Goal: Information Seeking & Learning: Find specific fact

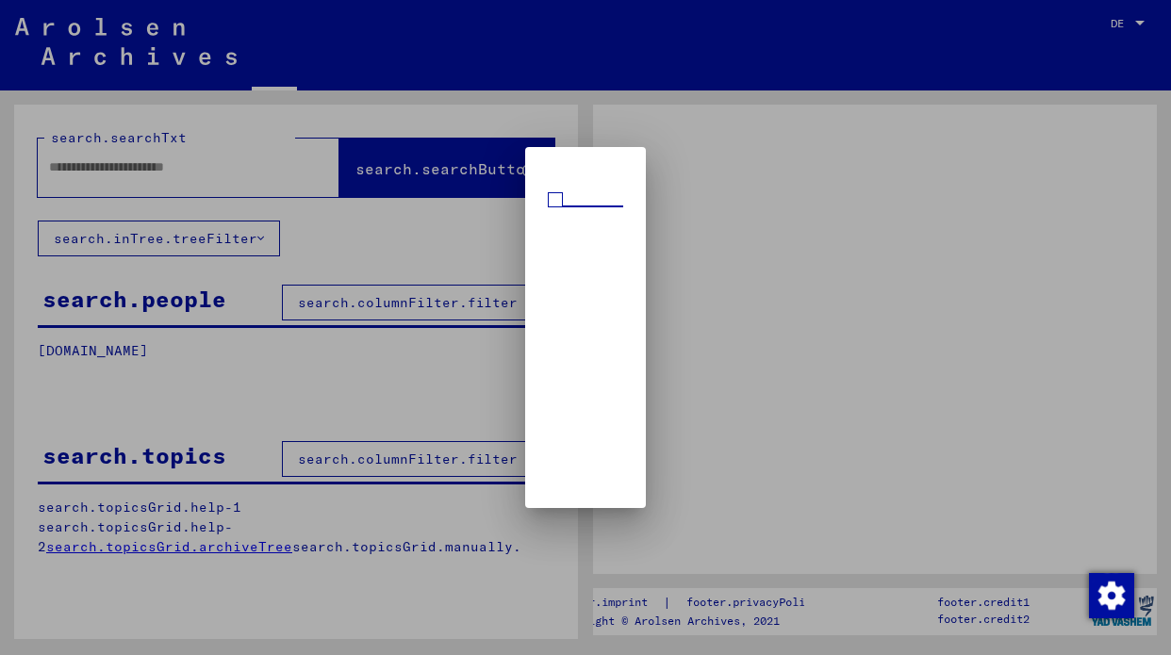
type input "**********"
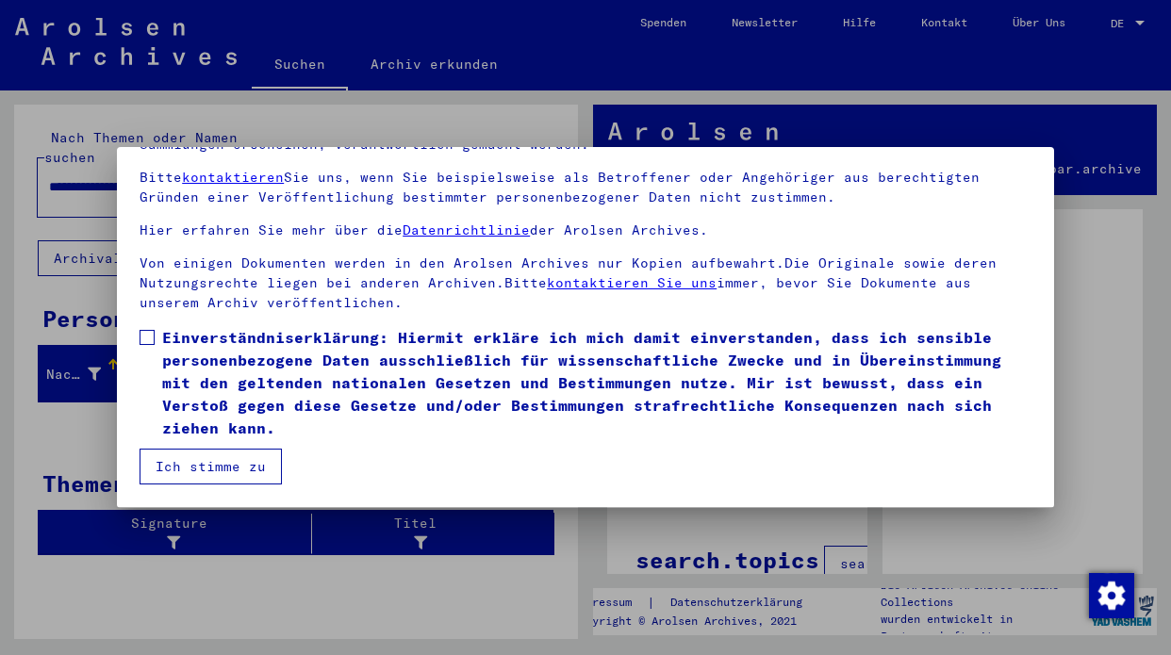
scroll to position [160, 0]
click at [264, 467] on button "Ich stimme zu" at bounding box center [211, 467] width 142 height 36
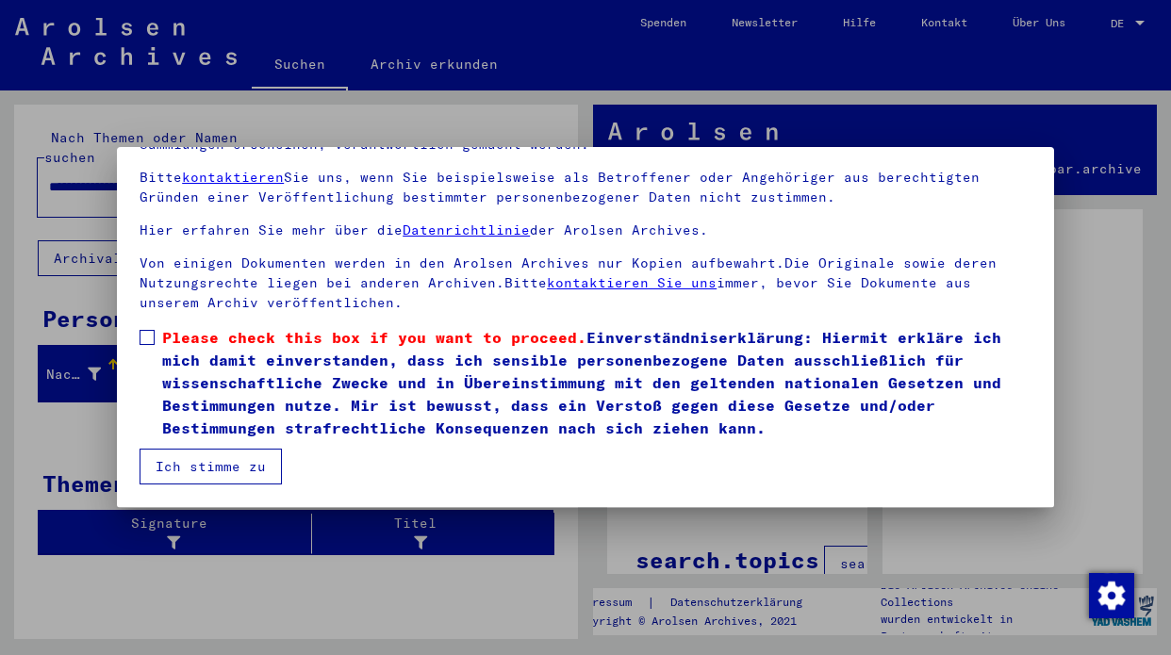
click at [145, 333] on span at bounding box center [147, 337] width 15 height 15
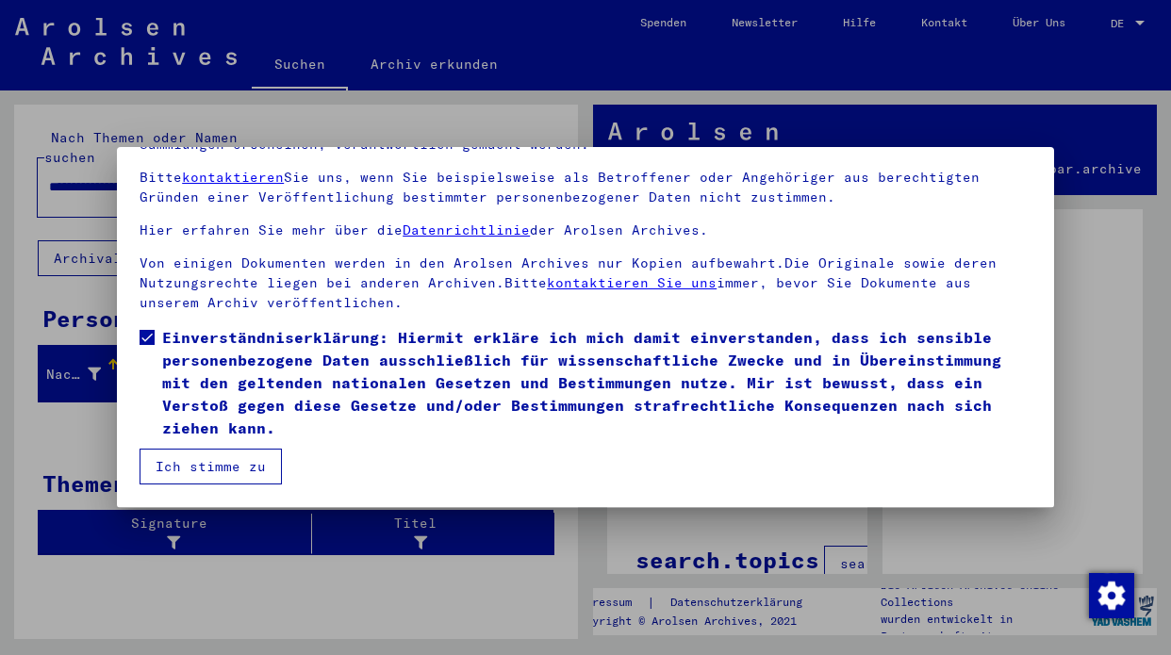
click at [231, 467] on button "Ich stimme zu" at bounding box center [211, 467] width 142 height 36
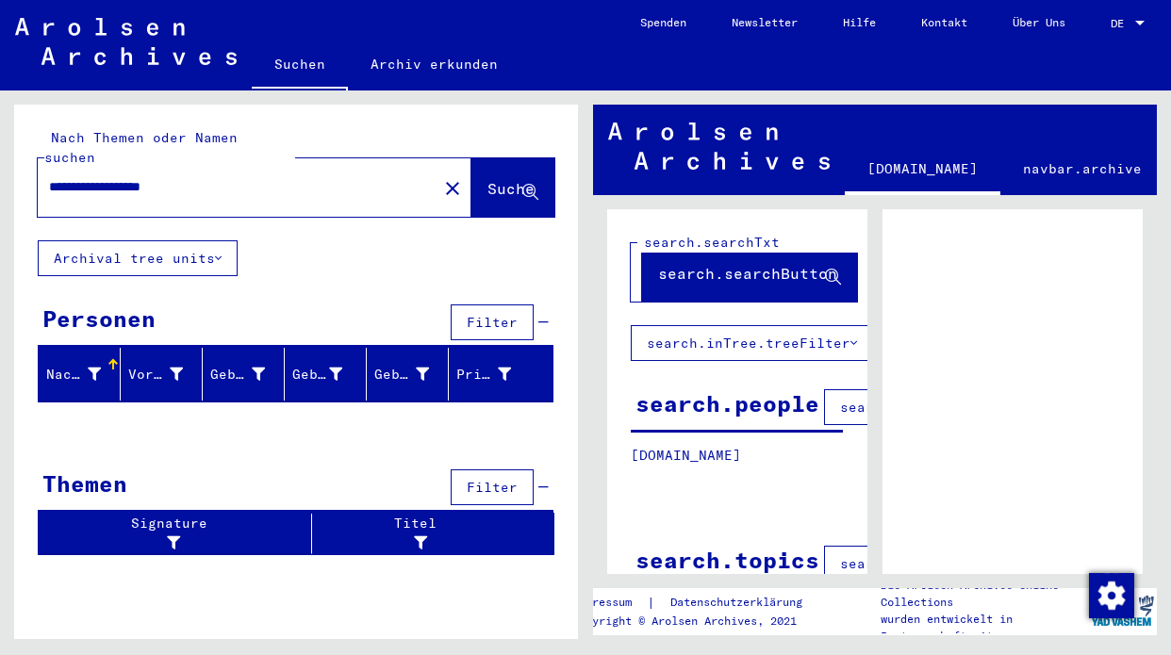
scroll to position [0, 0]
click at [498, 179] on span "Suche" at bounding box center [510, 188] width 47 height 19
click at [499, 179] on span "Suche" at bounding box center [510, 188] width 47 height 19
click at [529, 185] on icon at bounding box center [530, 193] width 16 height 16
click at [229, 365] on div "Geburtsname" at bounding box center [237, 375] width 55 height 20
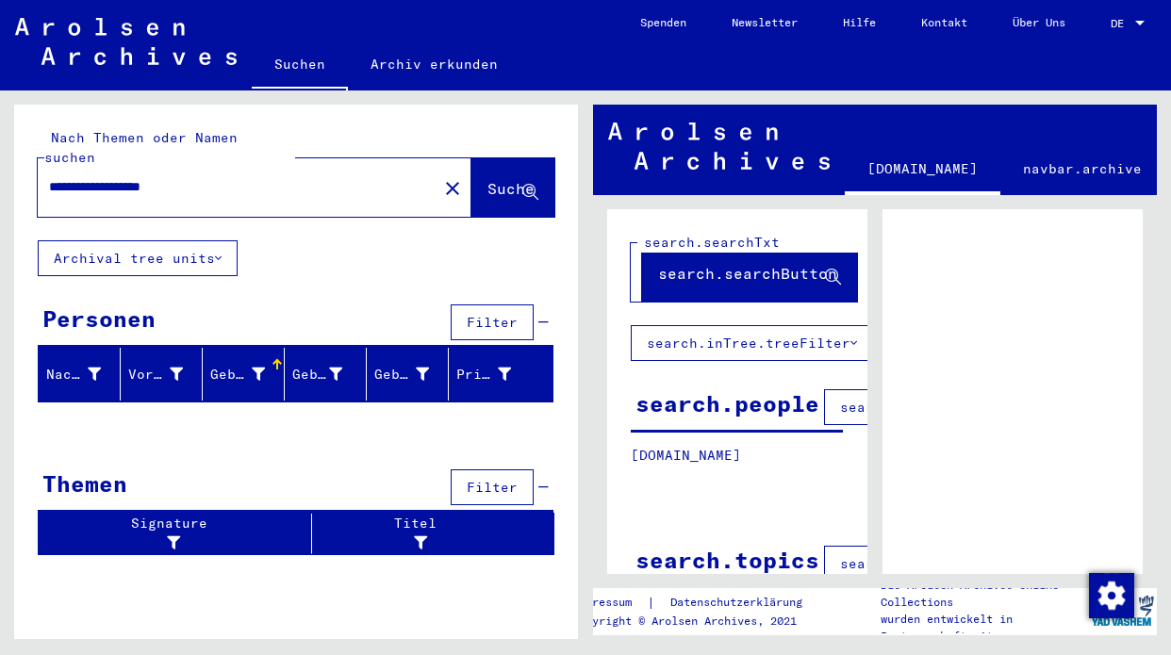
click at [228, 365] on div "Geburtsname" at bounding box center [237, 375] width 55 height 20
click at [266, 365] on div "Geburtsname" at bounding box center [239, 375] width 59 height 20
click at [488, 314] on span "Filter" at bounding box center [492, 322] width 51 height 17
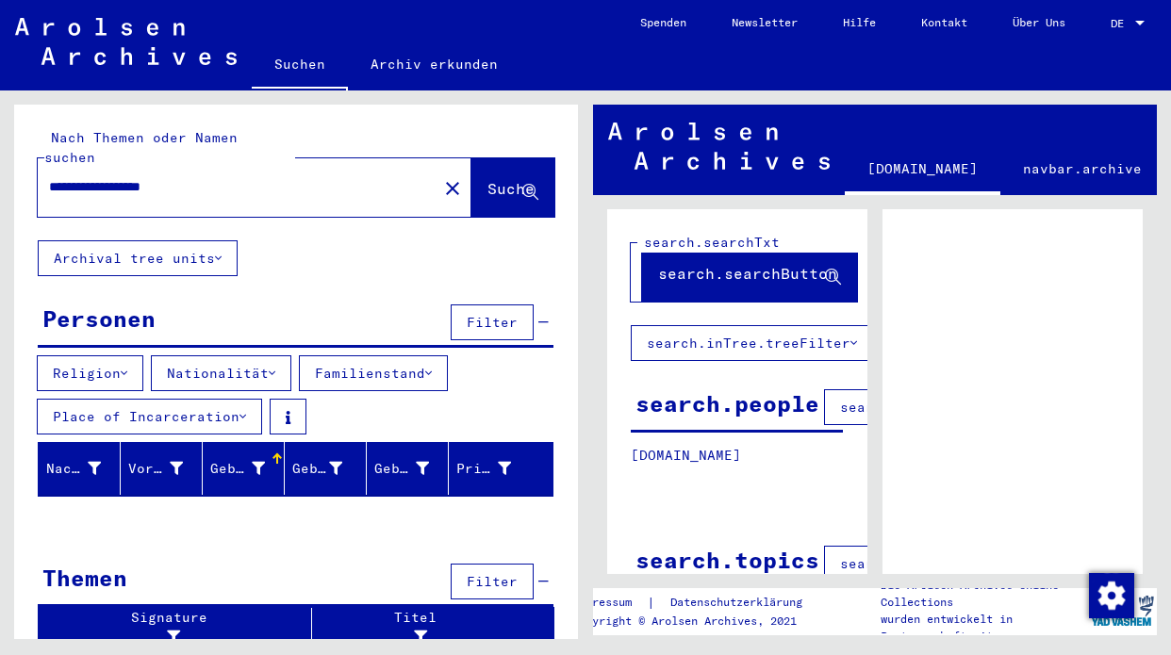
click at [275, 367] on icon at bounding box center [272, 373] width 7 height 13
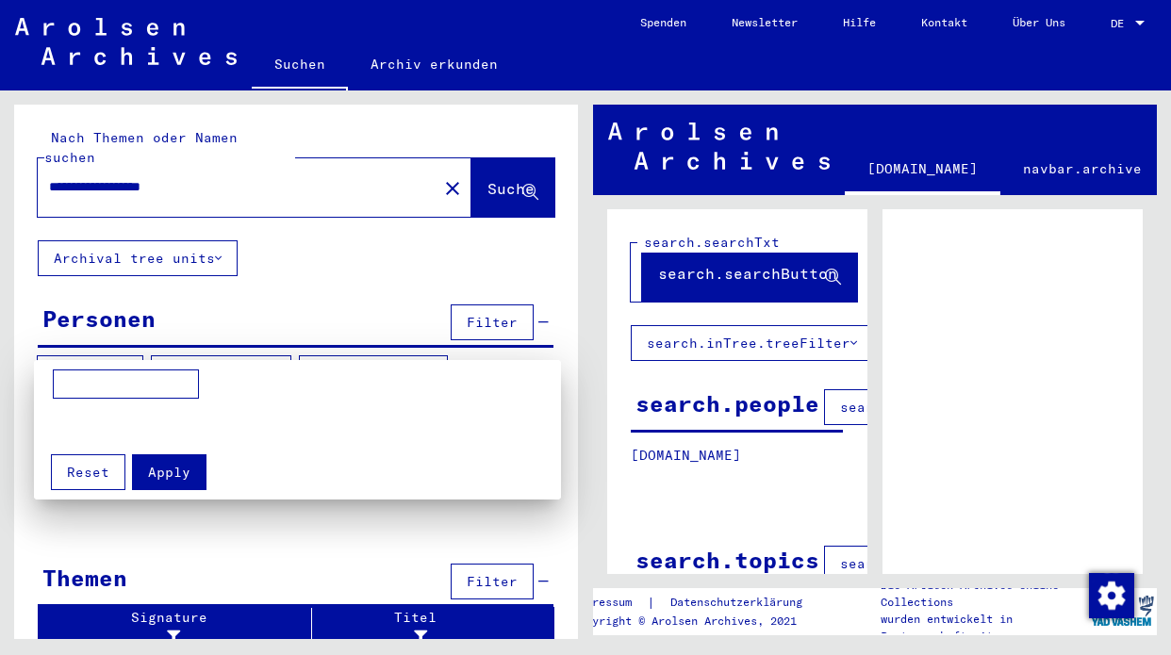
click at [160, 385] on input at bounding box center [126, 385] width 146 height 30
type input "*****"
click at [284, 332] on div at bounding box center [585, 327] width 1171 height 655
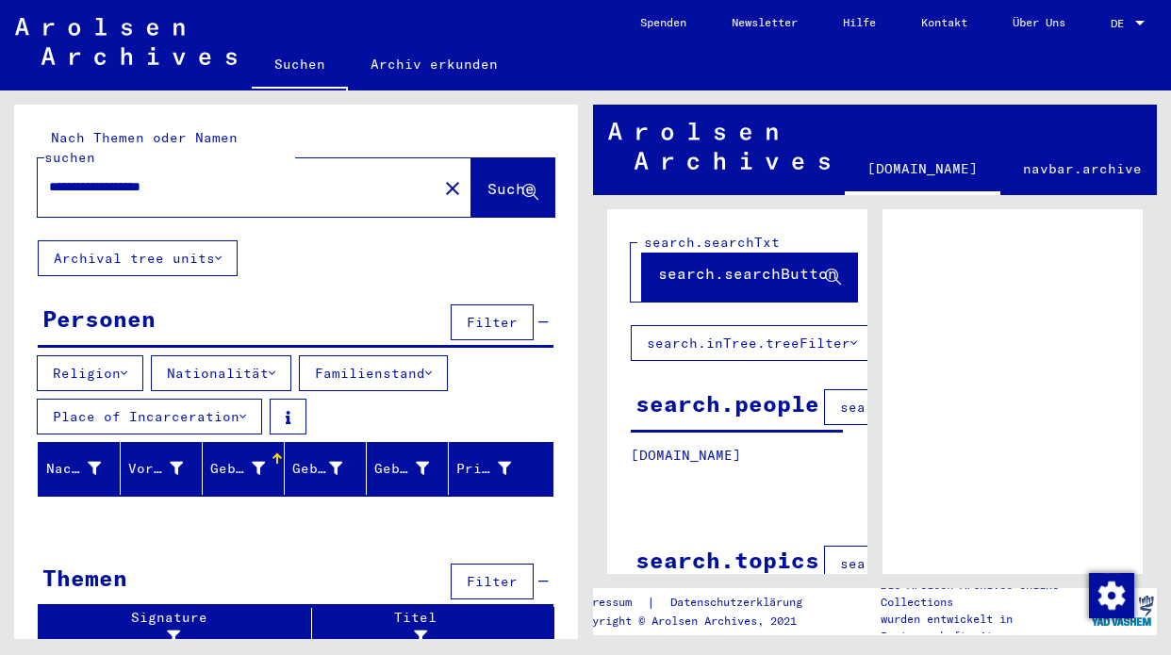
click at [275, 367] on icon at bounding box center [272, 373] width 7 height 13
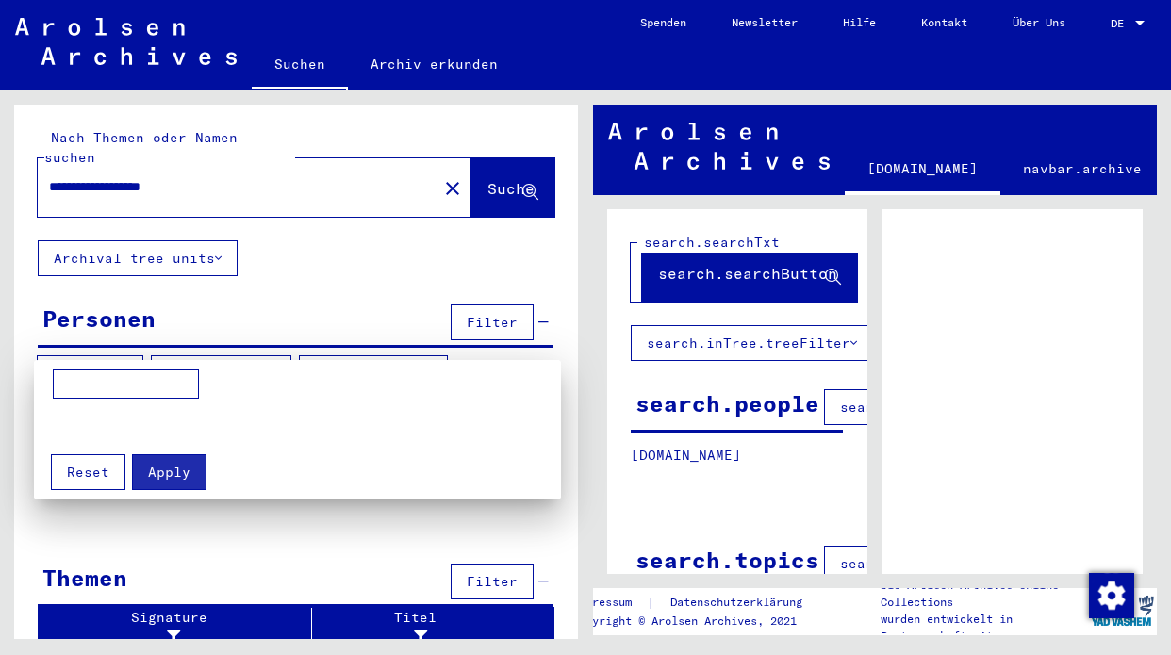
click at [171, 387] on input at bounding box center [126, 385] width 146 height 30
type input "*******"
click at [180, 469] on span "Apply" at bounding box center [169, 472] width 42 height 17
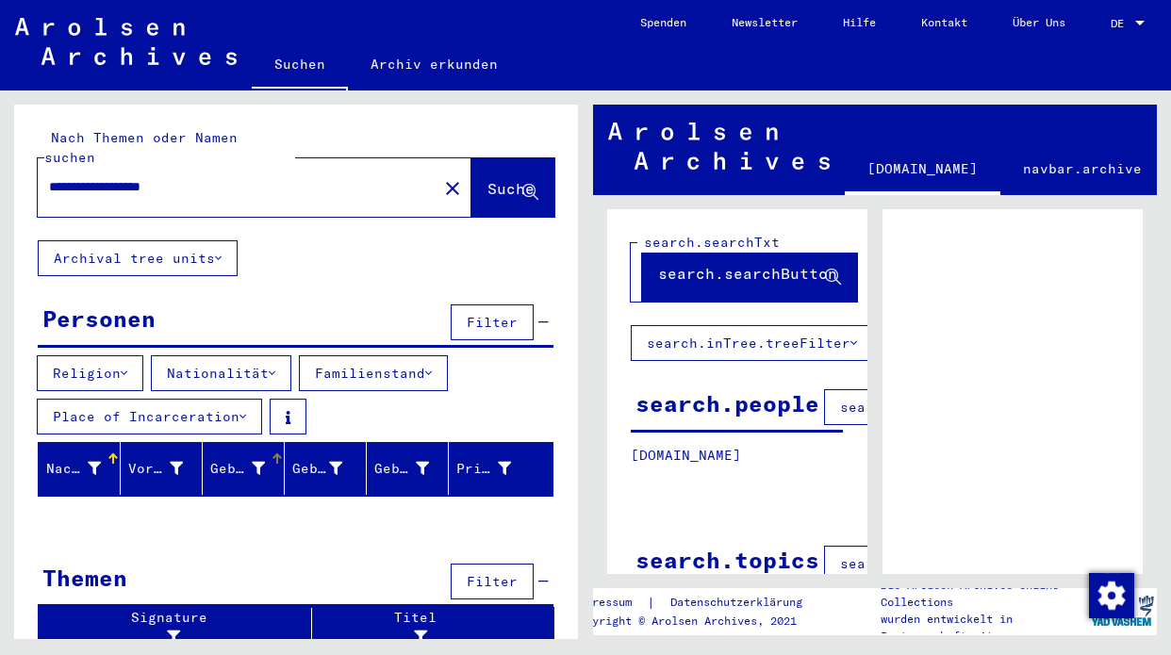
click at [254, 462] on icon at bounding box center [258, 468] width 13 height 13
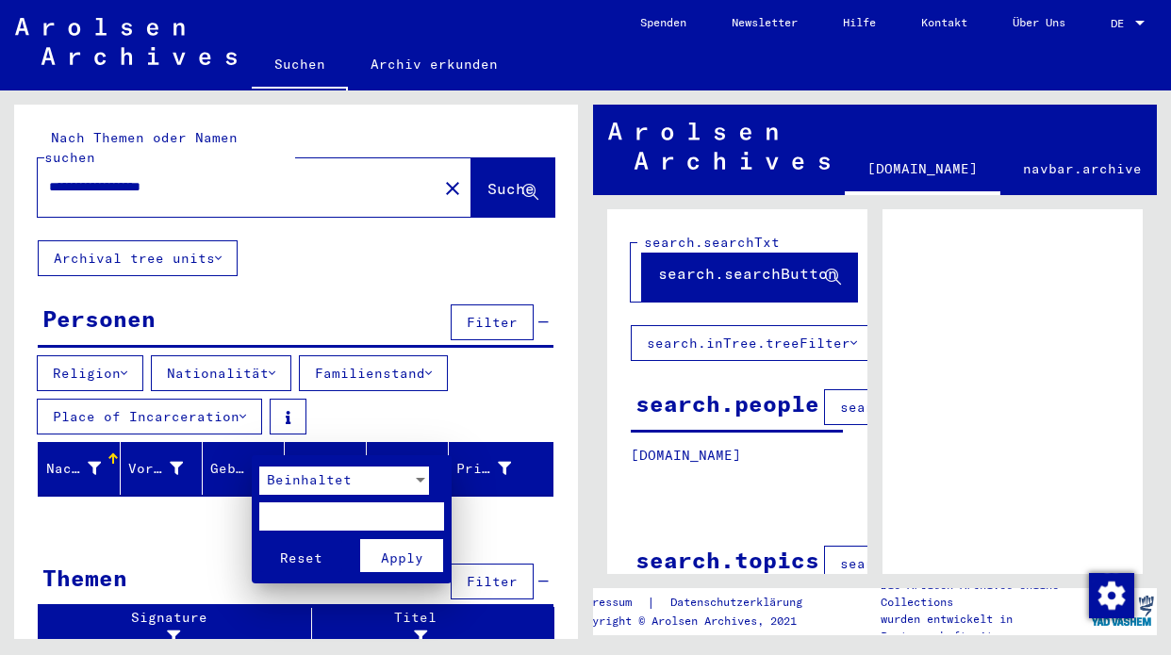
click at [151, 447] on div at bounding box center [585, 327] width 1171 height 655
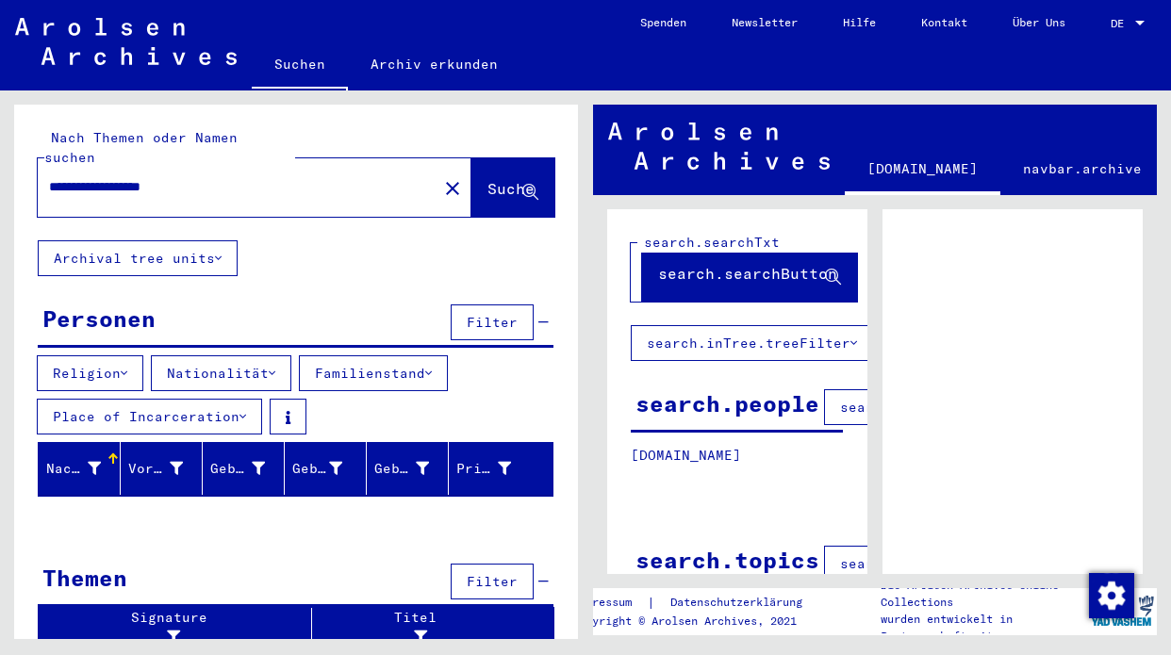
click at [99, 462] on icon at bounding box center [94, 468] width 13 height 13
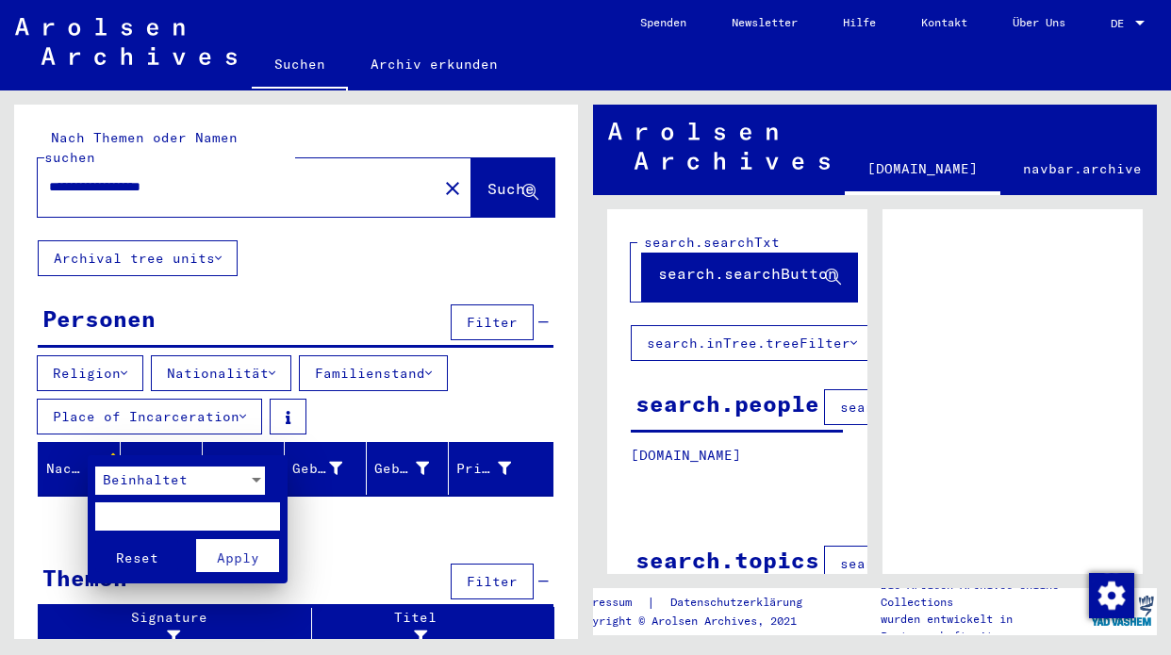
click at [243, 451] on div at bounding box center [585, 327] width 1171 height 655
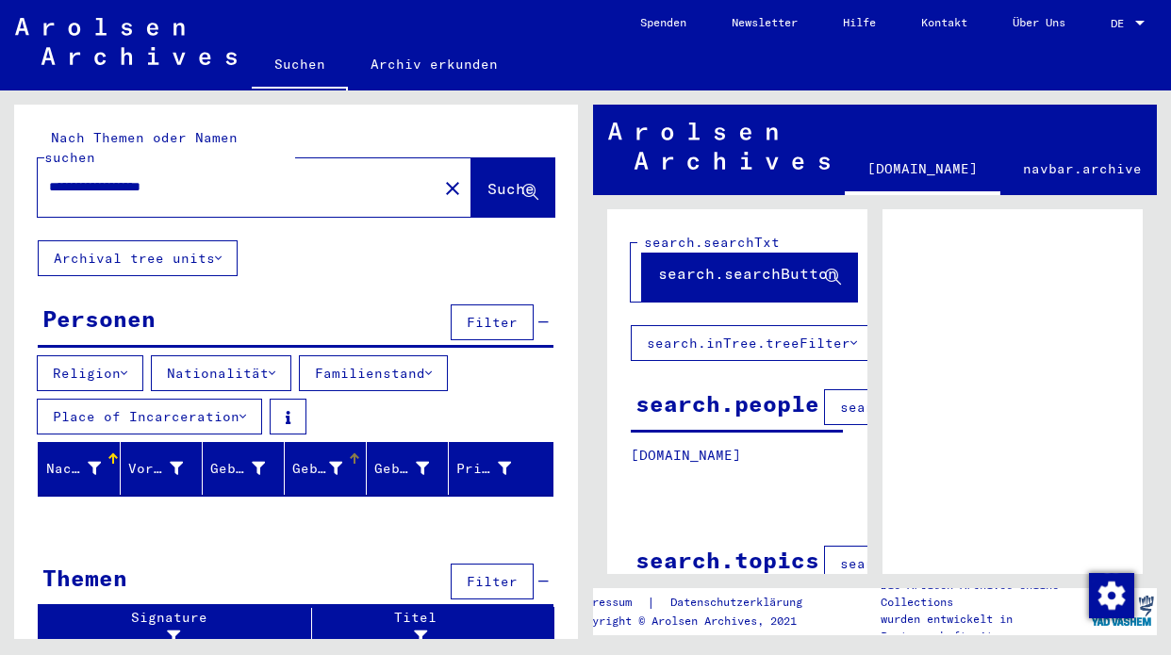
click at [313, 459] on div "Geburt‏" at bounding box center [317, 469] width 50 height 20
click at [219, 252] on icon at bounding box center [218, 258] width 7 height 13
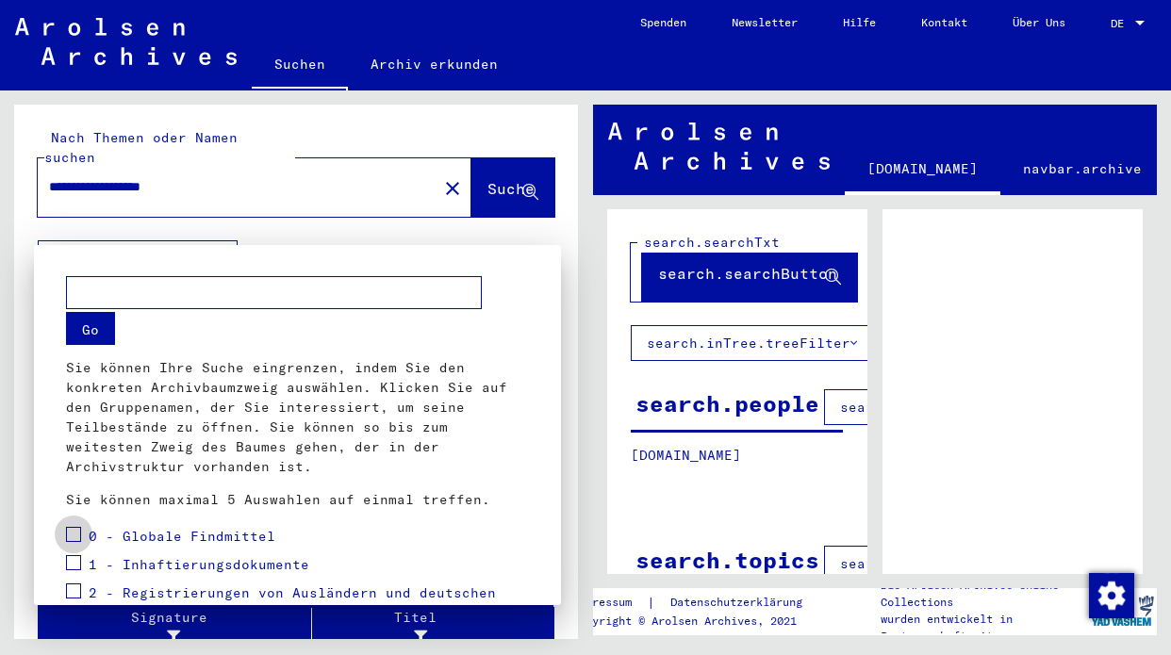
click at [74, 527] on span at bounding box center [73, 534] width 15 height 15
click at [528, 170] on div at bounding box center [585, 327] width 1171 height 655
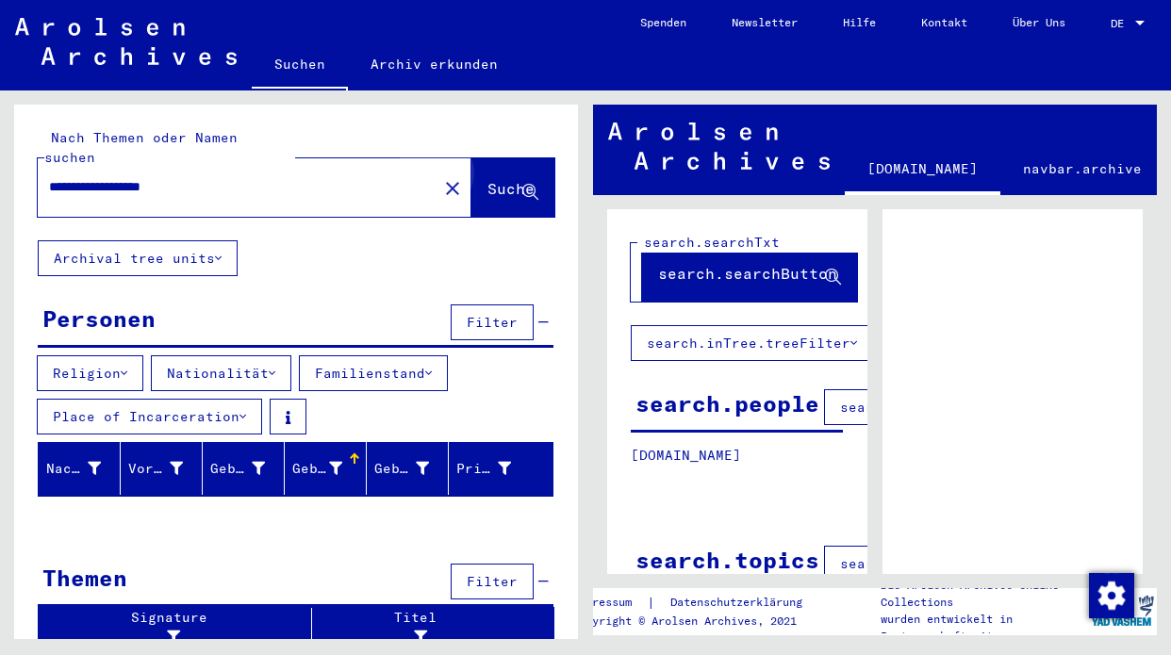
click at [502, 179] on span "Suche" at bounding box center [510, 188] width 47 height 19
click at [503, 314] on span "Filter" at bounding box center [492, 322] width 51 height 17
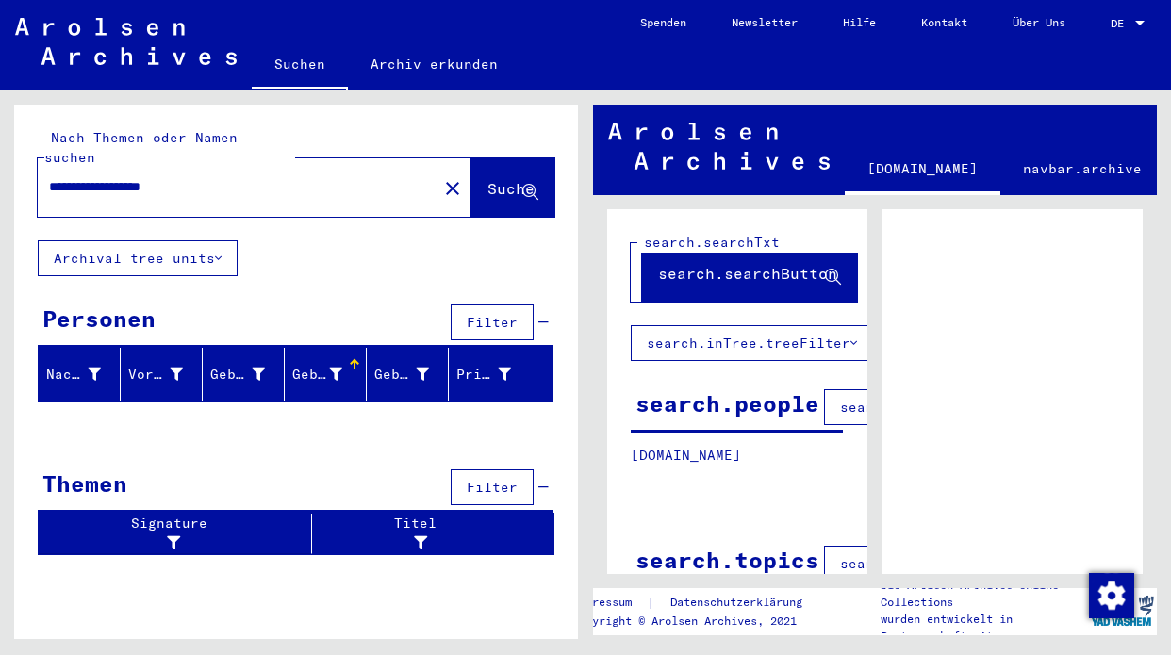
click at [503, 314] on span "Filter" at bounding box center [492, 322] width 51 height 17
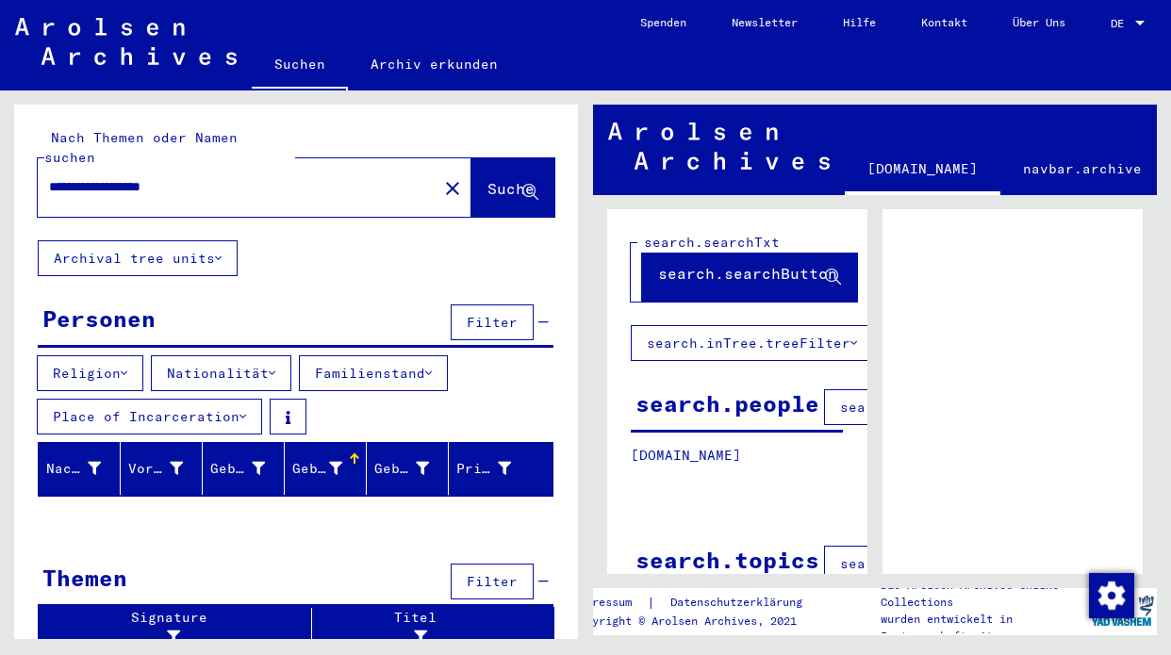
click at [126, 367] on icon at bounding box center [124, 373] width 7 height 13
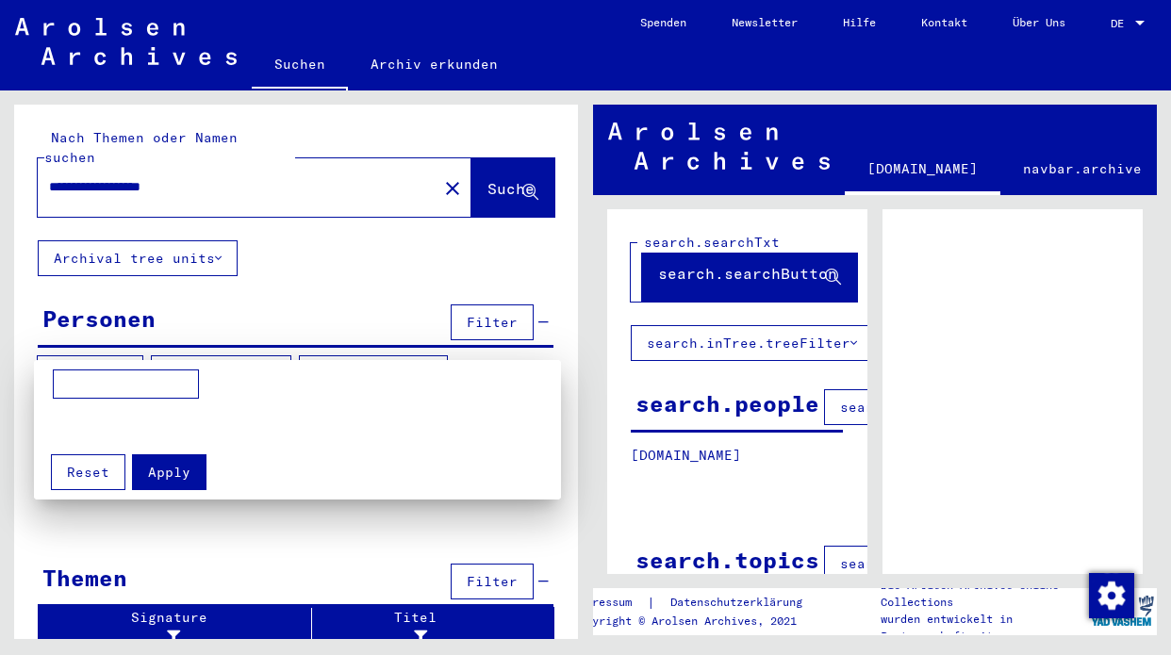
click at [283, 354] on div at bounding box center [585, 327] width 1171 height 655
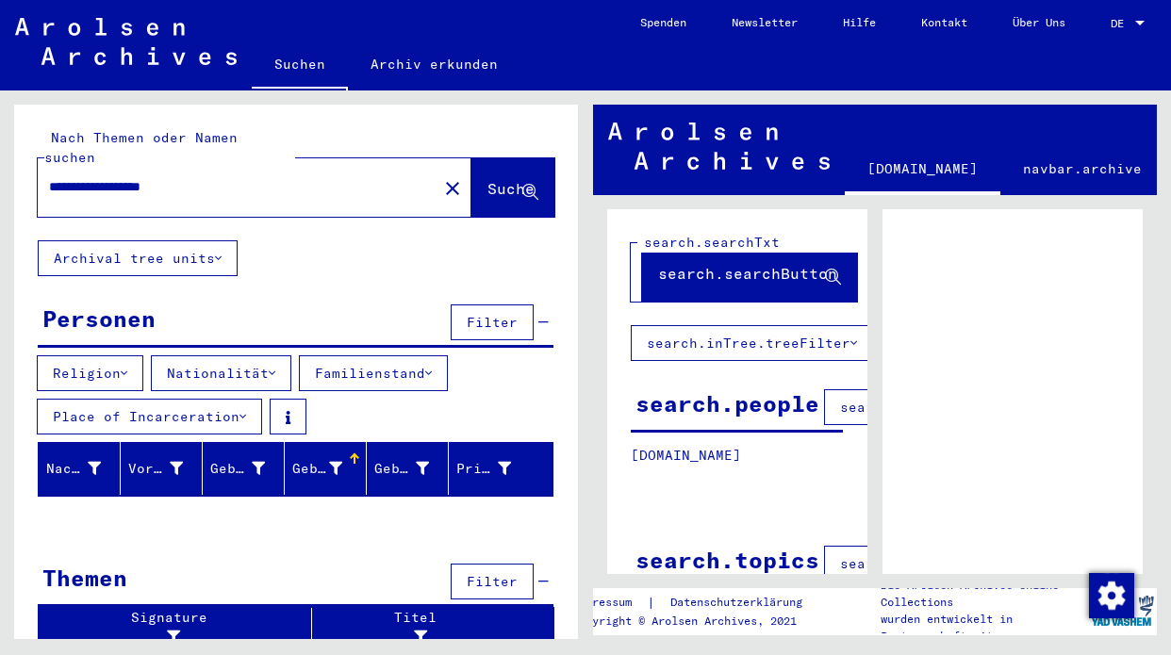
click at [275, 355] on button "Nationalität" at bounding box center [221, 373] width 140 height 36
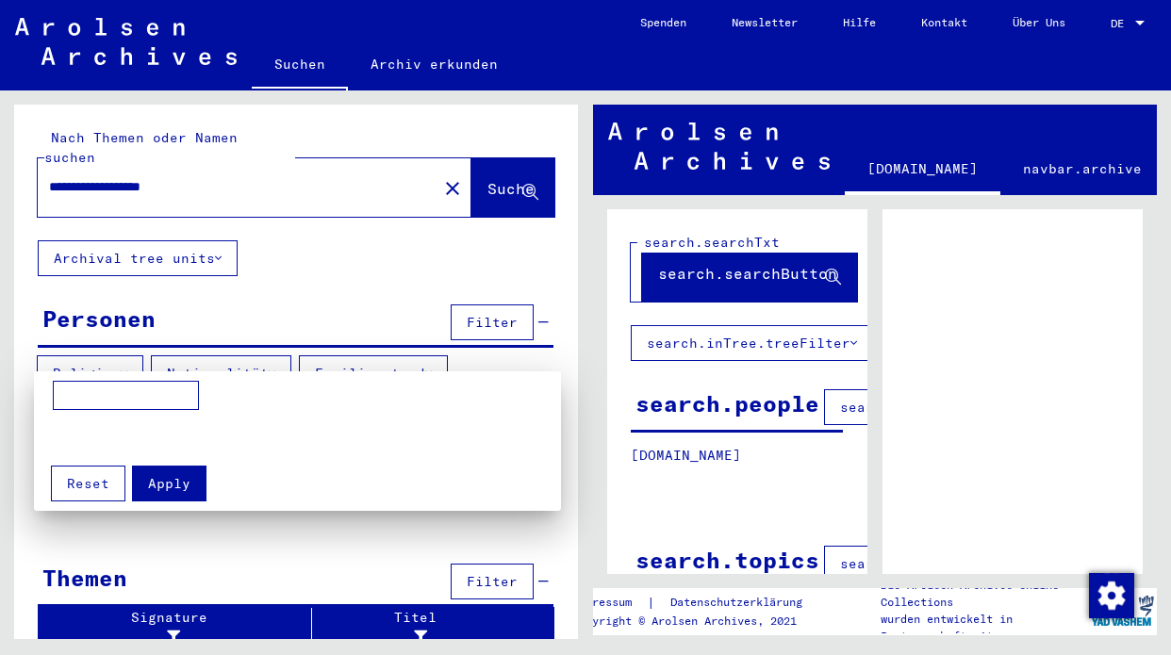
click at [147, 403] on input at bounding box center [126, 396] width 146 height 30
type input "********"
click at [271, 355] on div at bounding box center [585, 327] width 1171 height 655
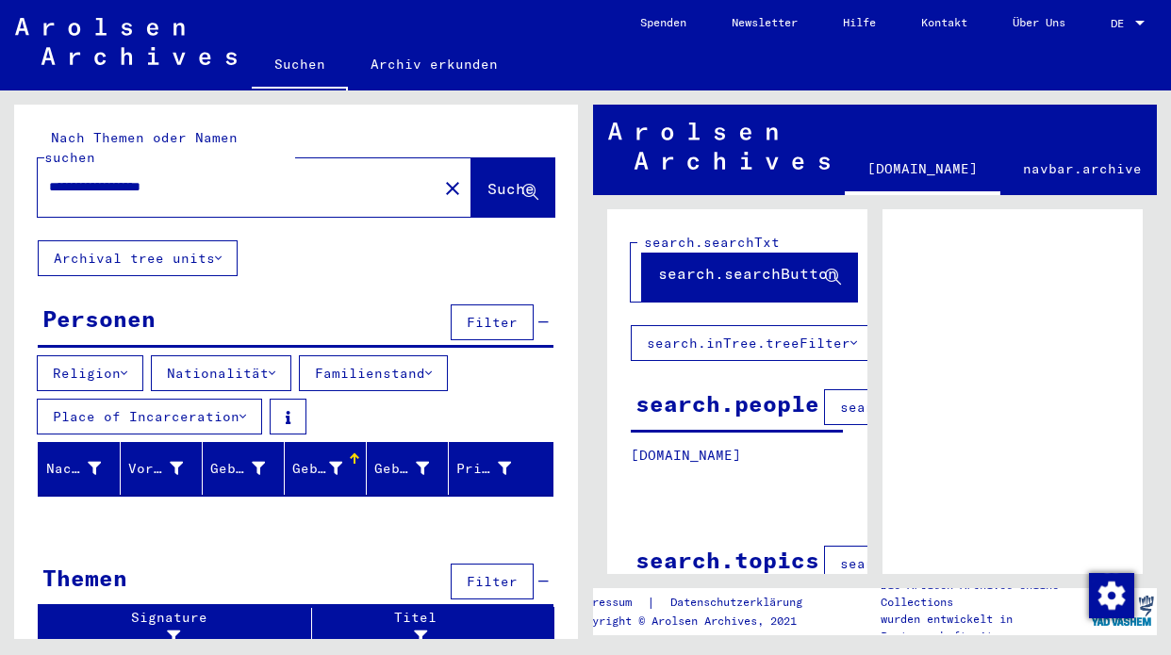
click at [428, 355] on button "Familienstand" at bounding box center [373, 373] width 149 height 36
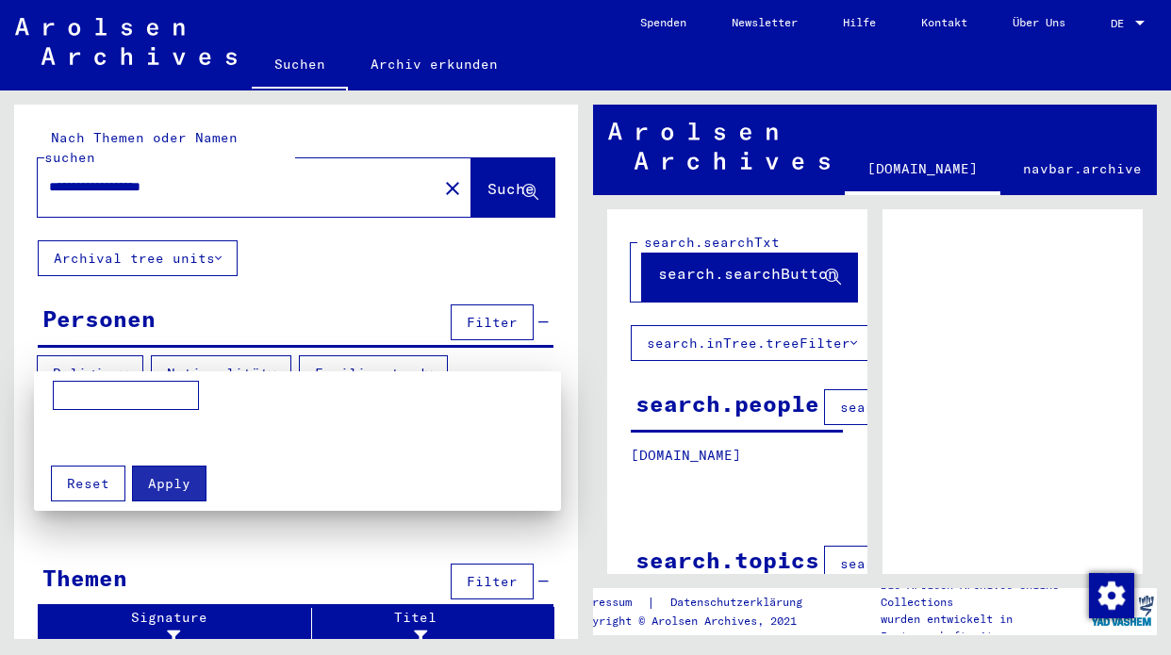
click at [507, 299] on div at bounding box center [585, 327] width 1171 height 655
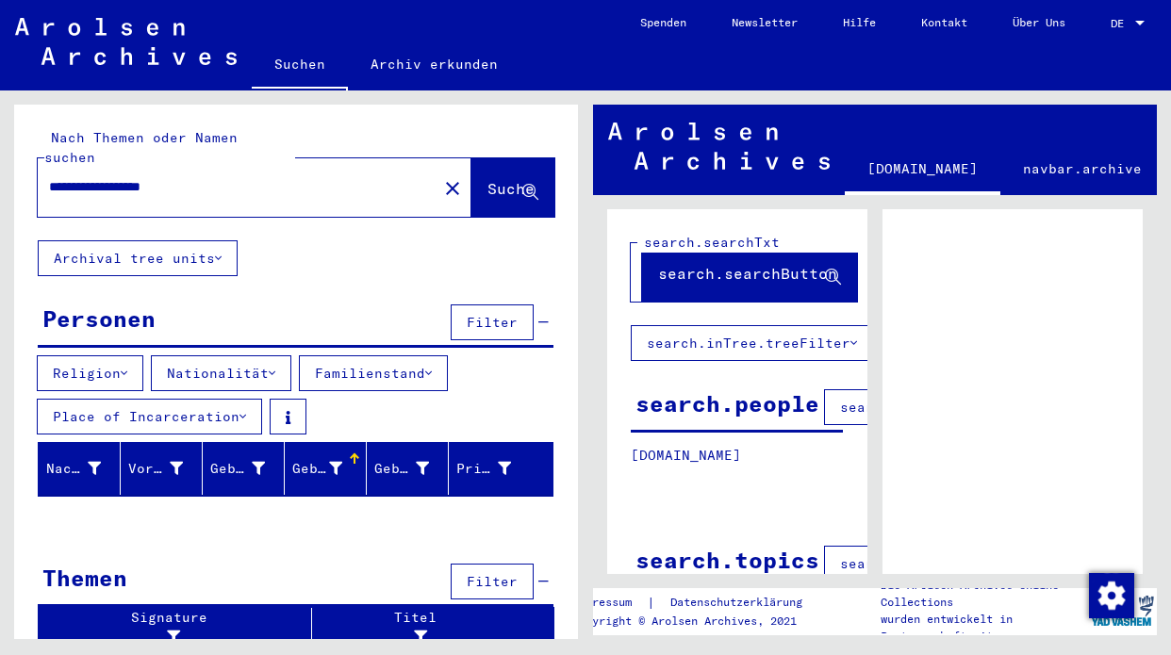
click at [846, 404] on span "search.columnFilter.filter" at bounding box center [950, 407] width 220 height 17
click at [804, 281] on span "search.searchButton" at bounding box center [747, 273] width 179 height 19
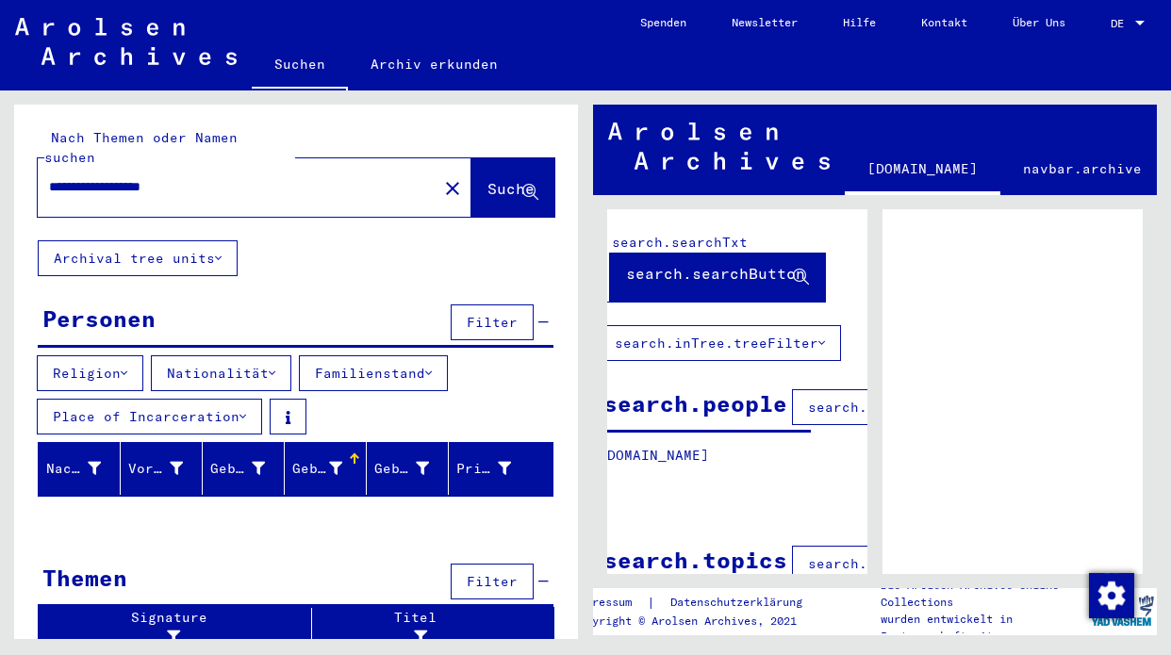
scroll to position [0, 42]
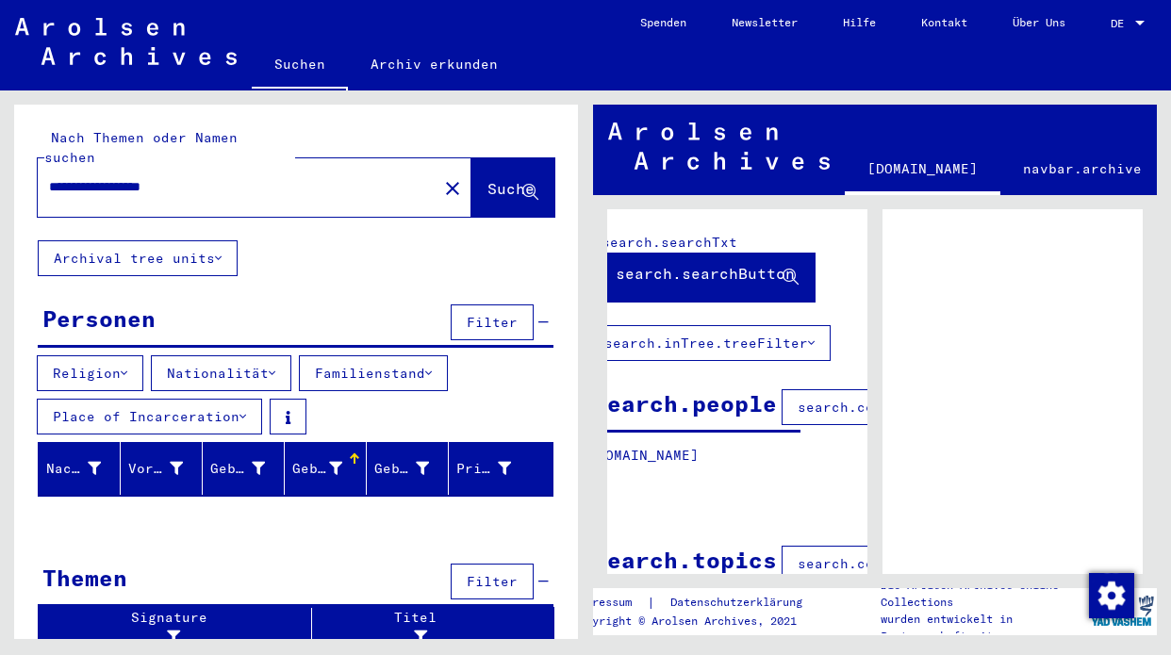
click at [798, 272] on icon at bounding box center [790, 278] width 16 height 16
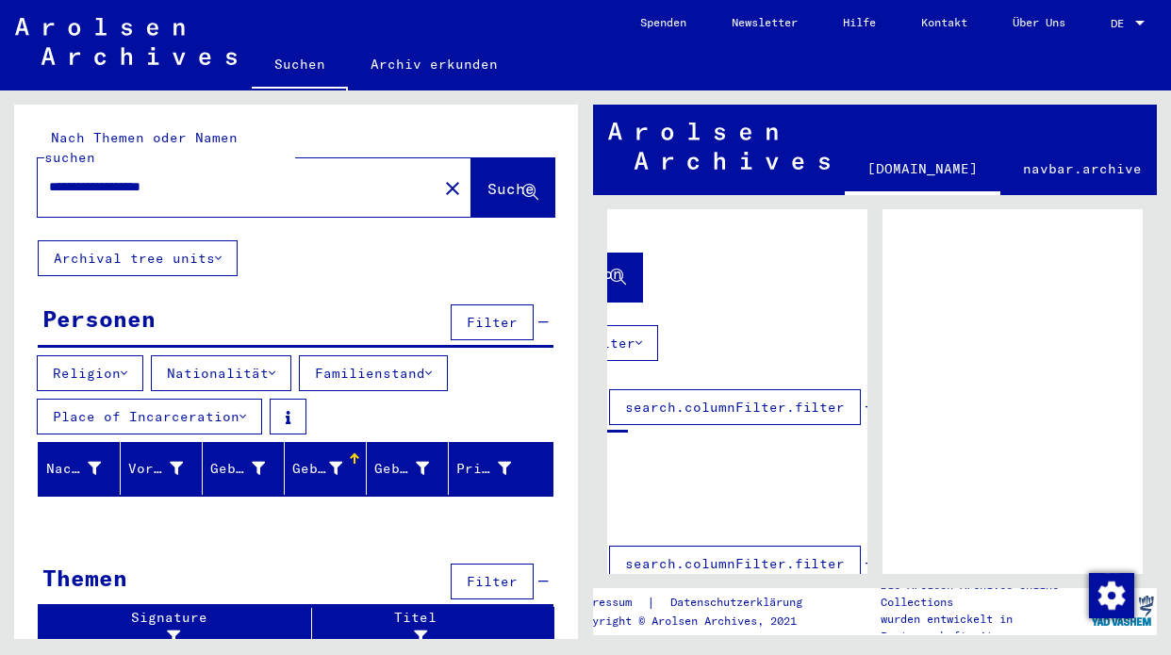
scroll to position [0, 0]
